Goal: Find specific page/section: Find specific page/section

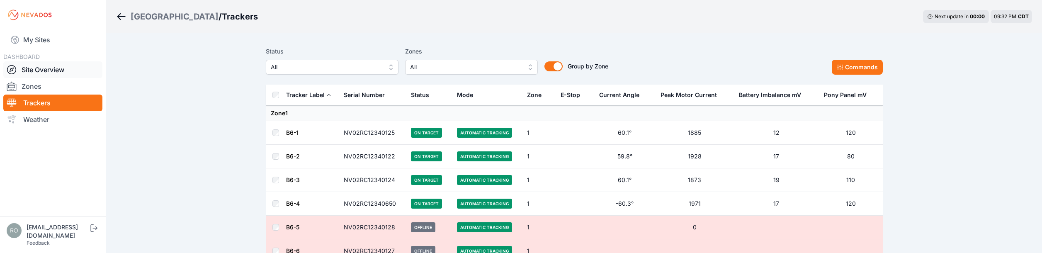
click at [8, 68] on icon at bounding box center [12, 70] width 10 height 10
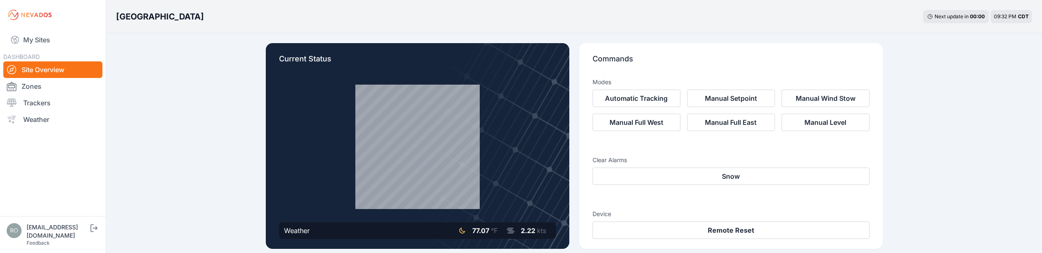
click at [13, 67] on icon at bounding box center [12, 70] width 10 height 10
click at [45, 102] on link "Trackers" at bounding box center [52, 103] width 99 height 17
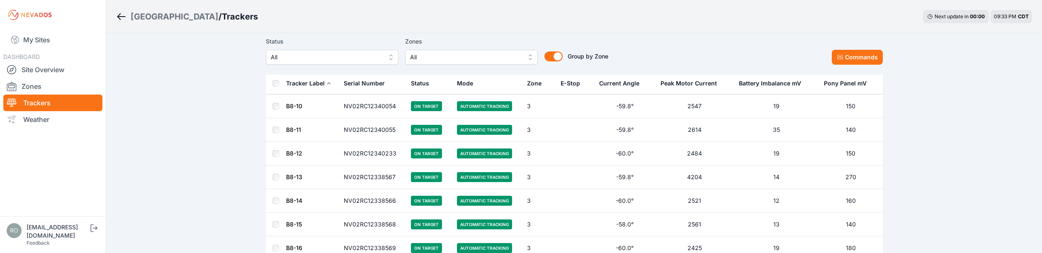
scroll to position [4720, 0]
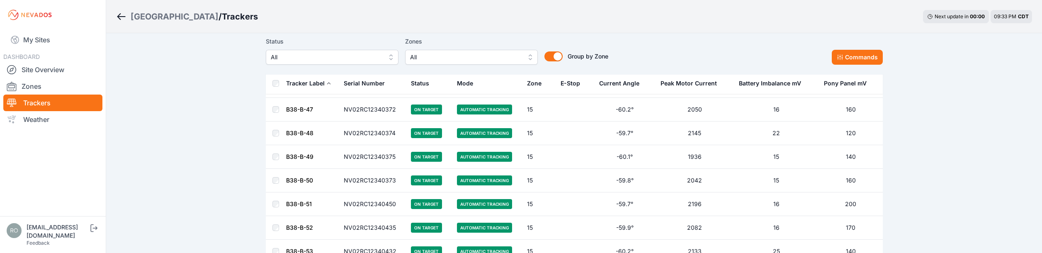
scroll to position [29989, 0]
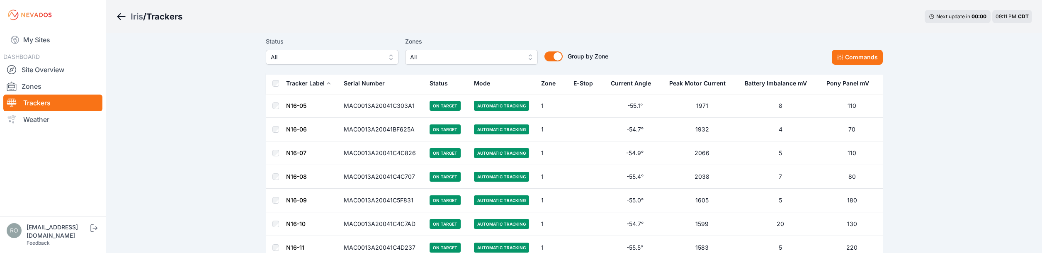
scroll to position [2067, 0]
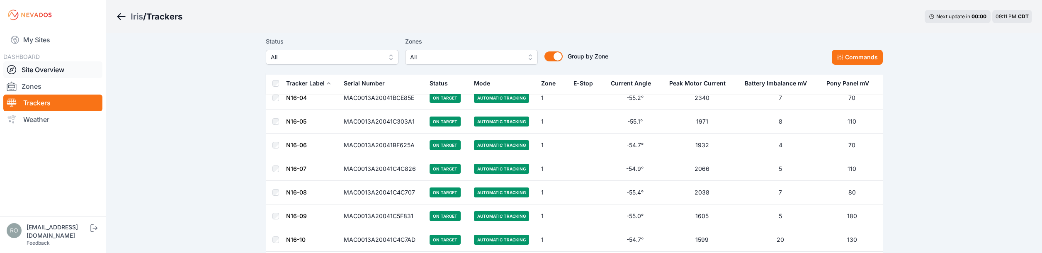
click at [14, 69] on icon at bounding box center [12, 70] width 10 height 10
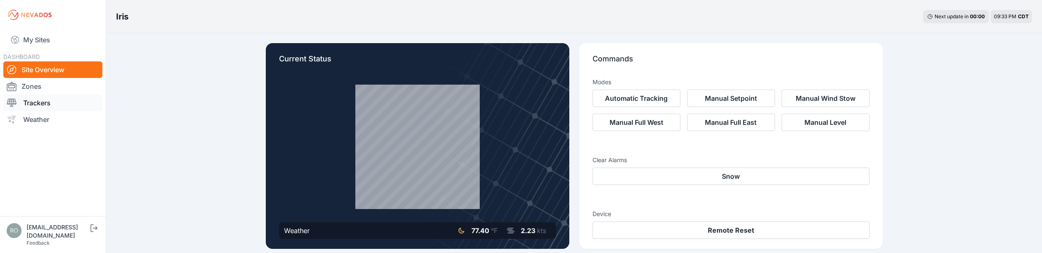
click at [11, 98] on icon at bounding box center [12, 103] width 10 height 10
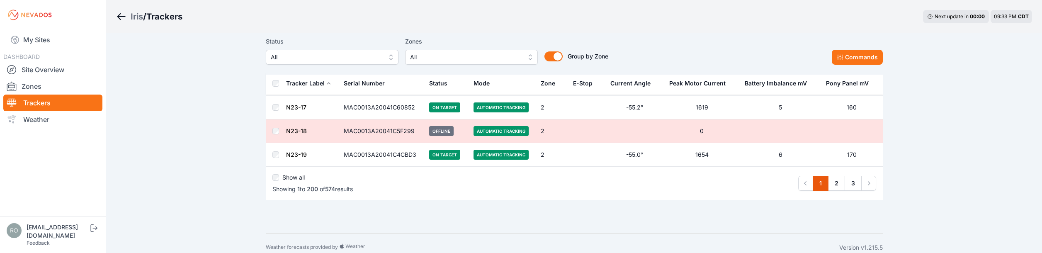
scroll to position [4705, 0]
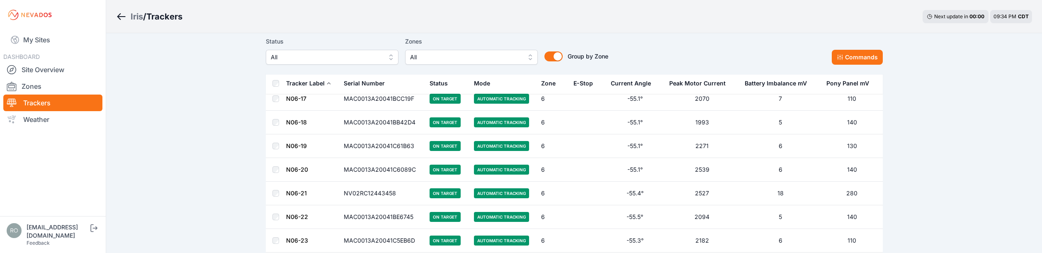
scroll to position [13592, 0]
